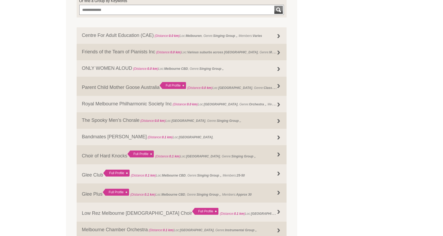
scroll to position [186, 0]
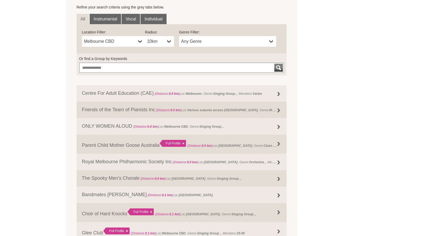
click at [212, 43] on span "Any Genre" at bounding box center [224, 41] width 86 height 6
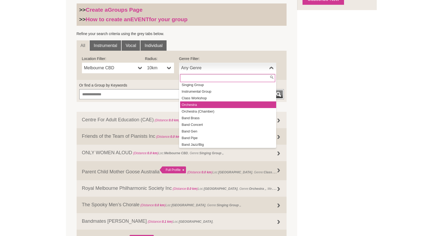
scroll to position [0, 0]
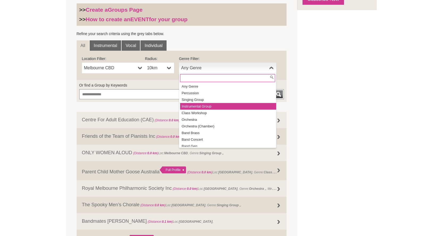
click at [227, 103] on li "Instrumental Group" at bounding box center [228, 106] width 96 height 7
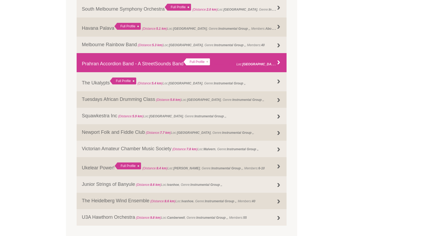
scroll to position [346, 0]
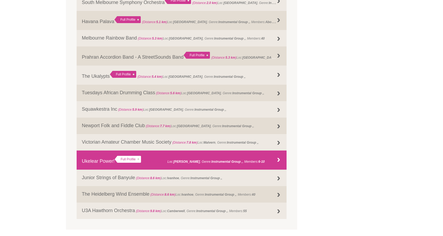
click at [219, 160] on strong "Instrumental Group ," at bounding box center [226, 162] width 31 height 4
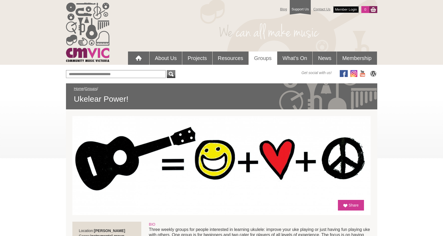
click at [344, 9] on link "Member Login" at bounding box center [346, 9] width 26 height 7
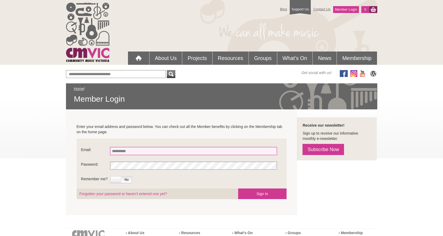
type input "**********"
click at [128, 182] on span "No" at bounding box center [126, 180] width 11 height 6
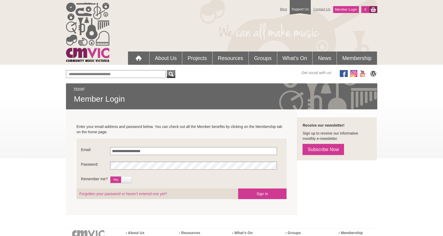
click at [115, 181] on span "Yes" at bounding box center [115, 180] width 11 height 6
click at [266, 193] on button "Sign In" at bounding box center [262, 194] width 48 height 11
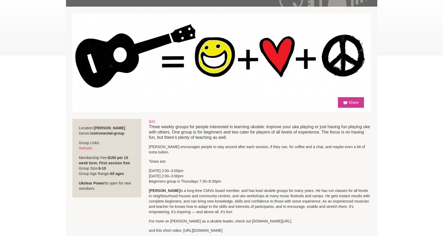
scroll to position [133, 0]
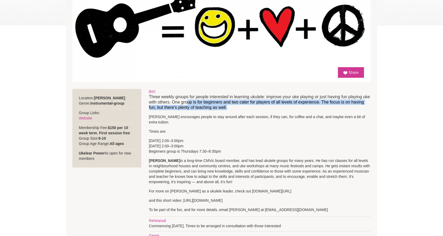
drag, startPoint x: 187, startPoint y: 103, endPoint x: 246, endPoint y: 110, distance: 59.5
click at [246, 110] on p "Three weekly groups for people interested in learning ukulele: improve your uke…" at bounding box center [260, 102] width 222 height 16
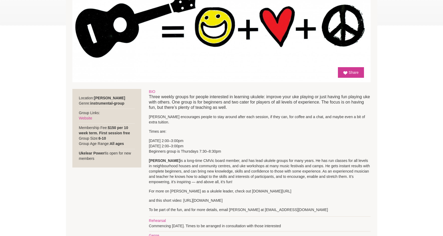
click at [246, 115] on p "[PERSON_NAME] encourages people to stay around after each session, if they can,…" at bounding box center [260, 119] width 222 height 11
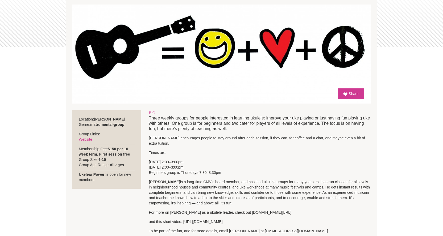
scroll to position [0, 0]
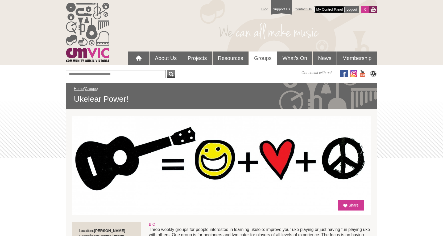
click at [330, 8] on link "My Control Panel" at bounding box center [329, 9] width 30 height 7
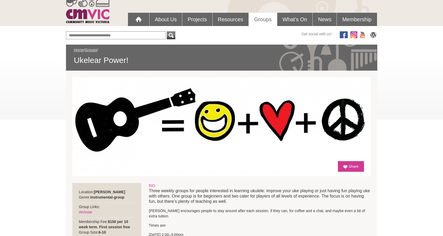
scroll to position [160, 0]
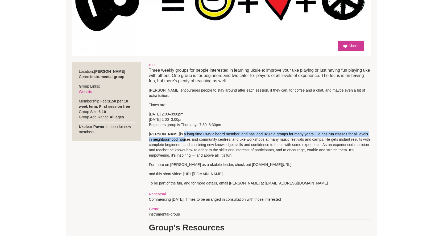
drag, startPoint x: 177, startPoint y: 126, endPoint x: 178, endPoint y: 133, distance: 6.4
click at [178, 134] on p "Bruce Watson is a long-time CMVic board member, and has lead ukulele groups for…" at bounding box center [260, 145] width 222 height 27
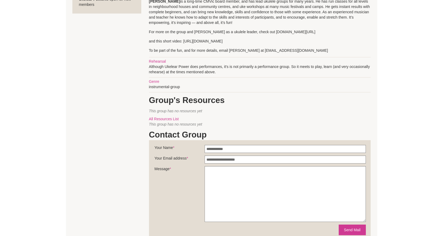
scroll to position [319, 0]
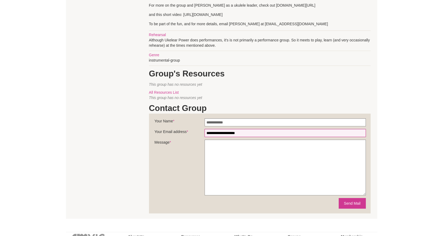
drag, startPoint x: 254, startPoint y: 126, endPoint x: 162, endPoint y: 127, distance: 92.0
click at [162, 127] on fieldset "**********" at bounding box center [260, 164] width 222 height 100
click at [88, 84] on section "Location: Preston Genre: instrumental-group Group Links: Website Facebook $150 …" at bounding box center [221, 57] width 311 height 323
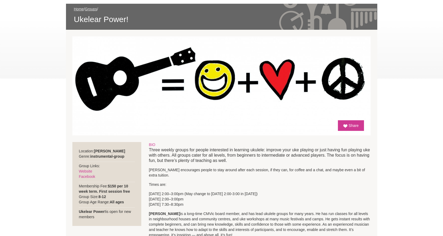
scroll to position [0, 0]
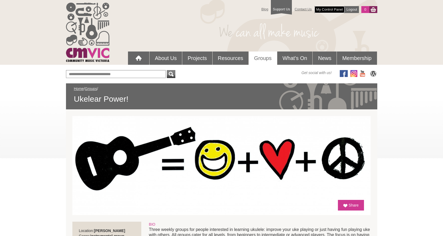
click at [328, 9] on link "My Control Panel" at bounding box center [329, 9] width 30 height 7
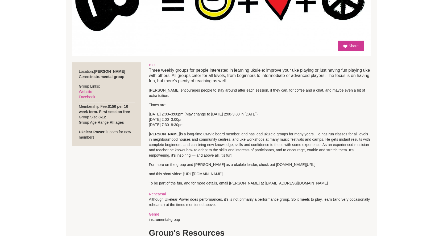
scroll to position [319, 0]
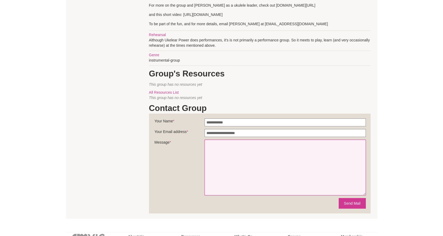
click at [223, 144] on textarea "Message *" at bounding box center [285, 168] width 161 height 56
type textarea "**********"
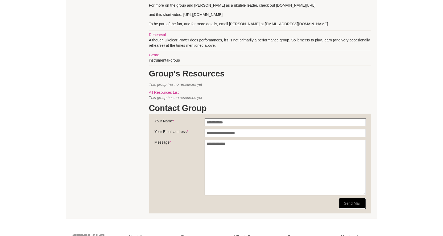
click at [352, 198] on button "Send Mail" at bounding box center [352, 203] width 27 height 11
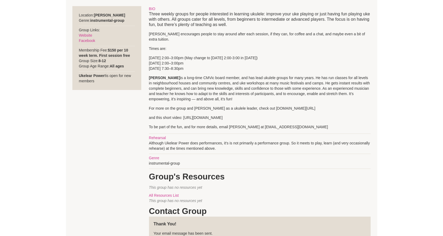
scroll to position [213, 0]
